Goal: Obtain resource: Download file/media

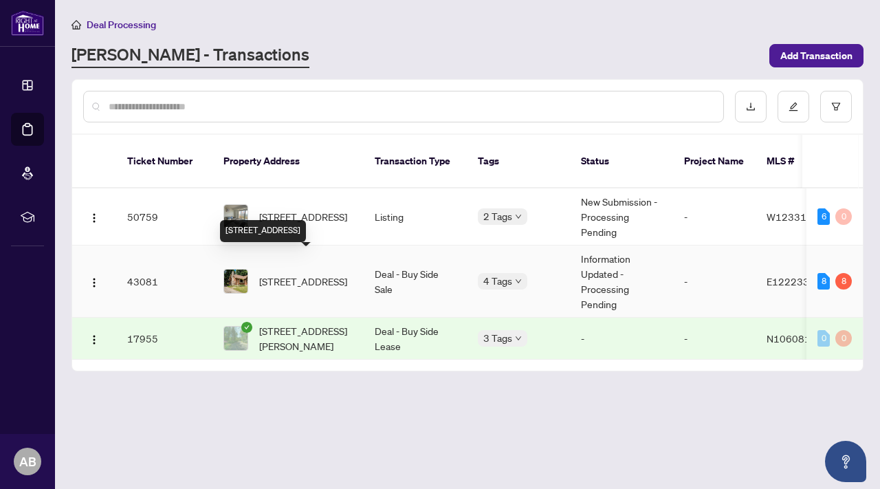
click at [274, 274] on span "[STREET_ADDRESS]" at bounding box center [303, 281] width 88 height 15
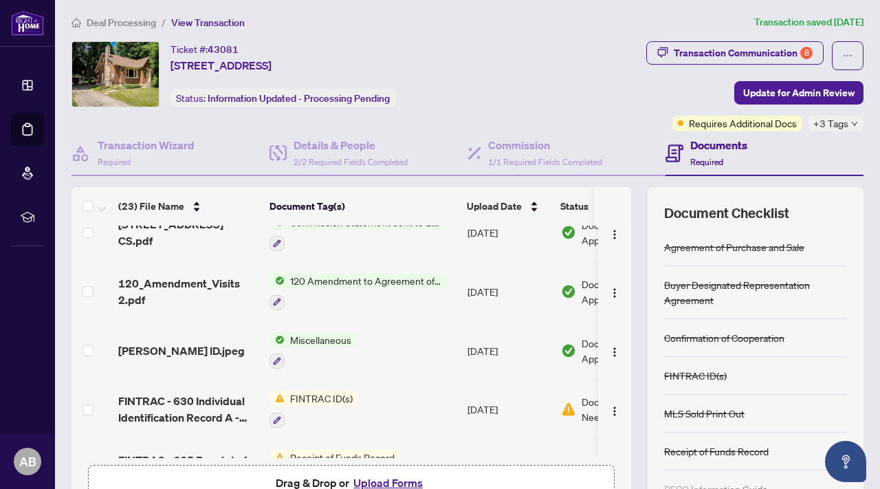
scroll to position [494, 0]
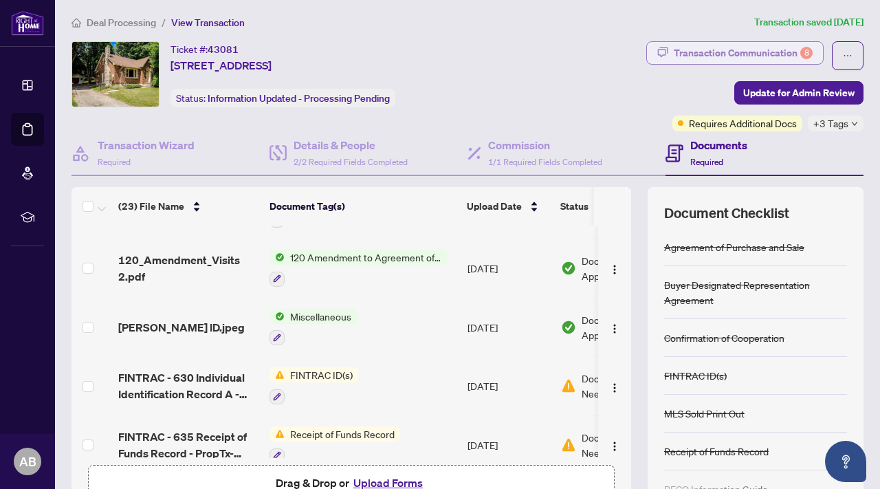
click at [731, 52] on div "Transaction Communication 8" at bounding box center [743, 53] width 139 height 22
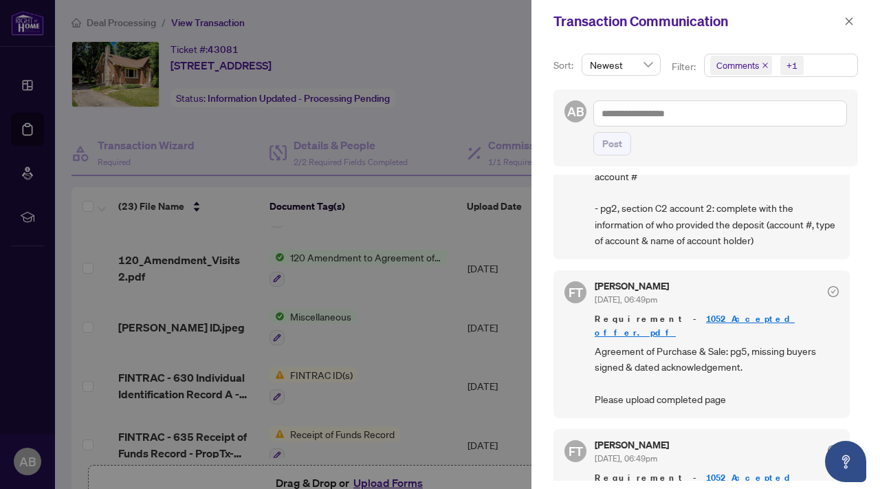
scroll to position [1318, 0]
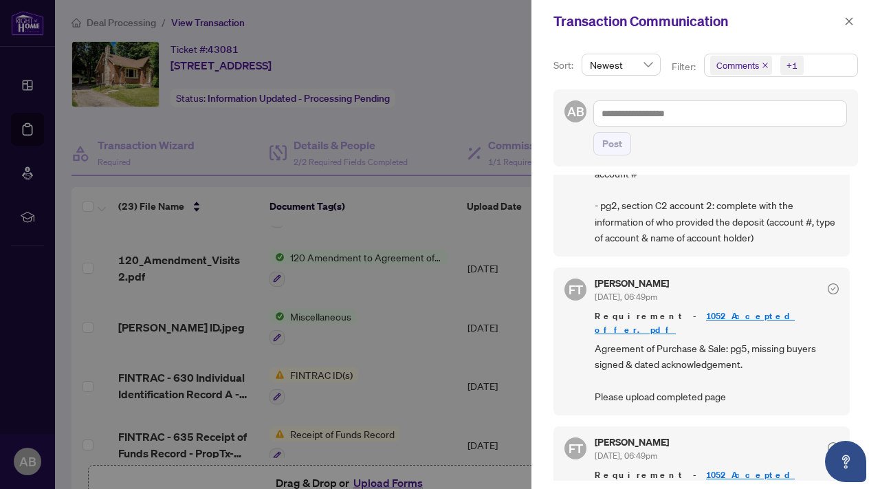
click at [702, 310] on link "1052_Accepted offer.pdf" at bounding box center [695, 322] width 200 height 25
